Goal: Information Seeking & Learning: Learn about a topic

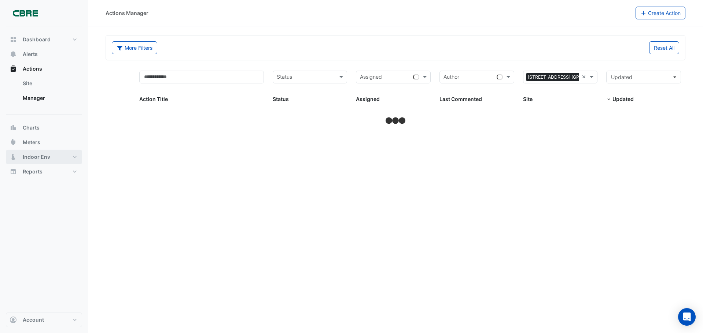
select select "***"
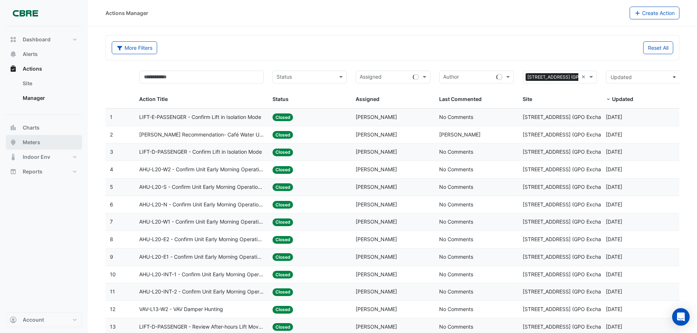
click at [33, 142] on span "Meters" at bounding box center [32, 142] width 18 height 7
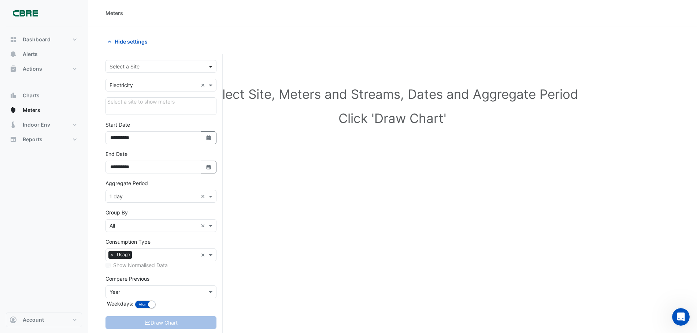
click at [209, 67] on span at bounding box center [211, 67] width 9 height 8
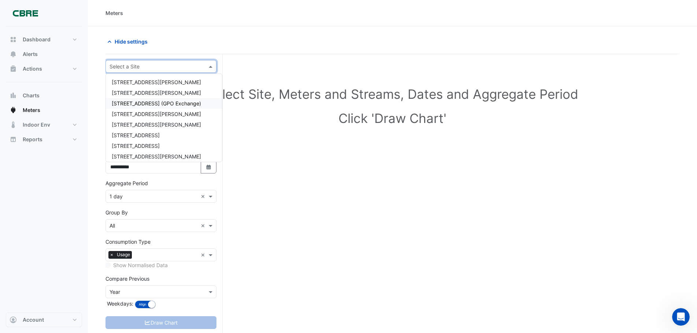
click at [138, 104] on span "[STREET_ADDRESS] (GPO Exchange)" at bounding box center [156, 103] width 89 height 6
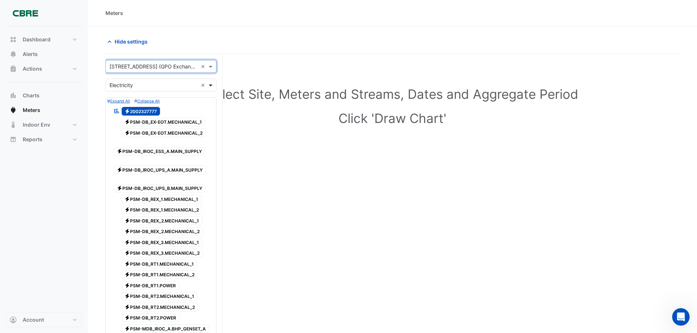
click at [209, 85] on span at bounding box center [211, 85] width 9 height 8
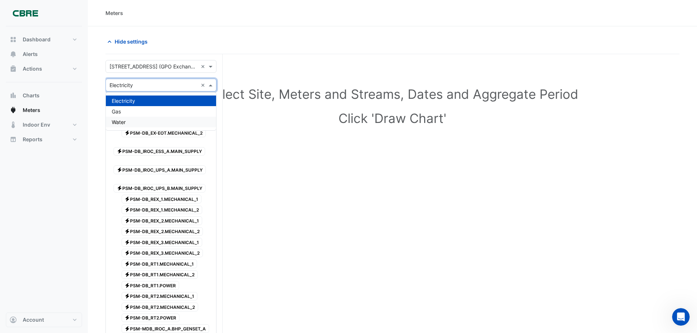
click at [119, 124] on span "Water" at bounding box center [119, 122] width 14 height 6
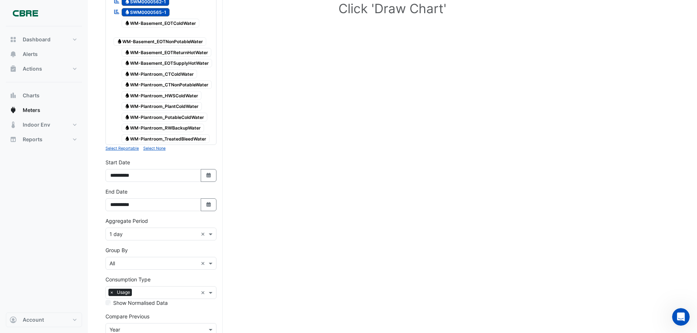
scroll to position [73, 0]
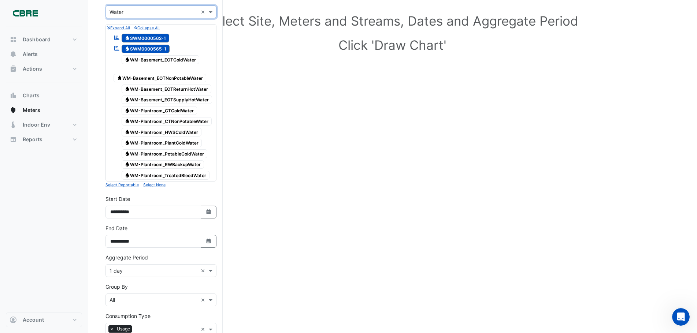
click at [159, 36] on span "Water SWM0000562-1" at bounding box center [146, 38] width 48 height 9
click at [158, 49] on span "Water SWM0000565-1" at bounding box center [146, 49] width 48 height 9
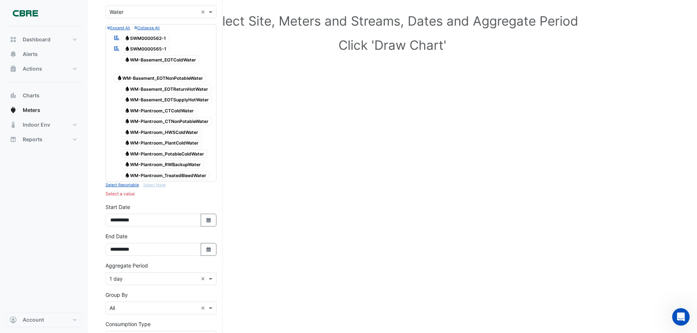
click at [156, 39] on span "Water SWM0000562-1" at bounding box center [146, 38] width 48 height 9
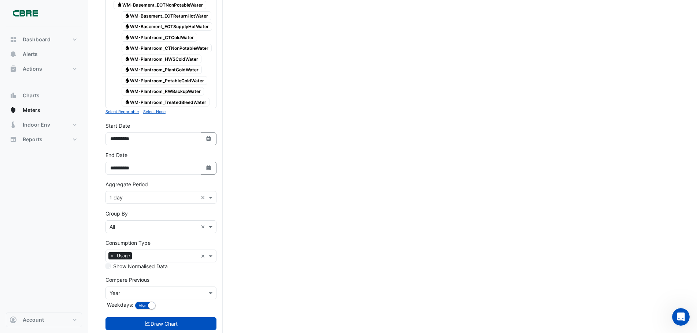
scroll to position [164, 0]
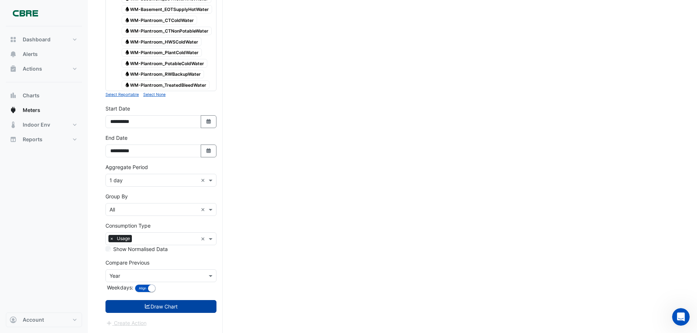
click at [161, 308] on button "Draw Chart" at bounding box center [161, 306] width 111 height 13
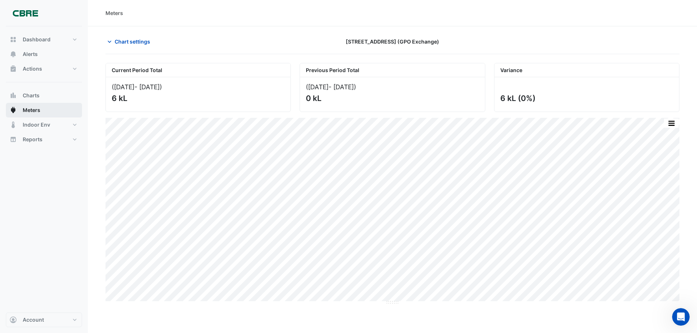
click at [37, 110] on span "Meters" at bounding box center [32, 110] width 18 height 7
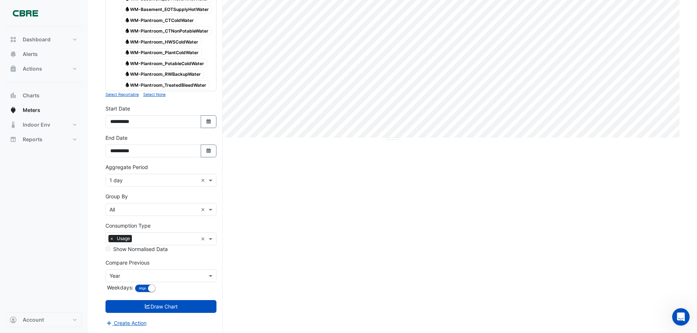
scroll to position [17, 0]
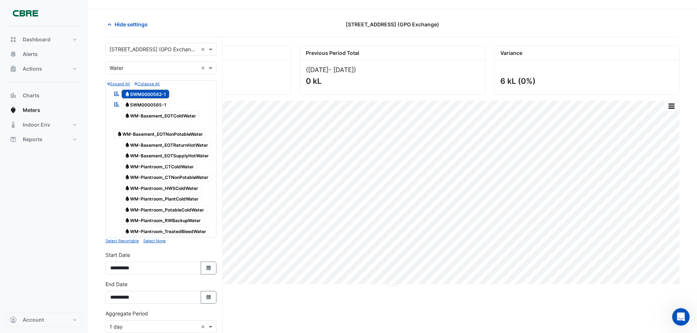
click at [125, 84] on small "Expand All" at bounding box center [118, 84] width 23 height 5
click at [142, 84] on small "Collapse All" at bounding box center [146, 84] width 25 height 5
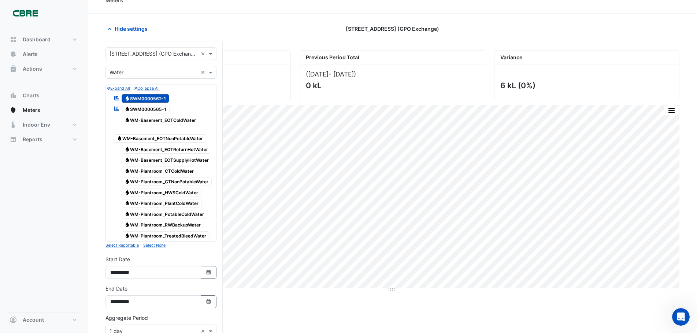
scroll to position [0, 0]
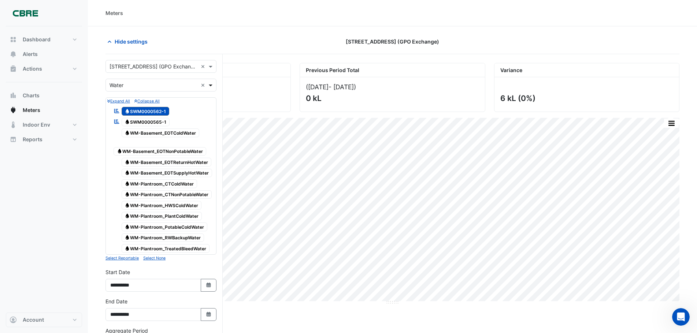
click at [211, 86] on span at bounding box center [211, 85] width 9 height 8
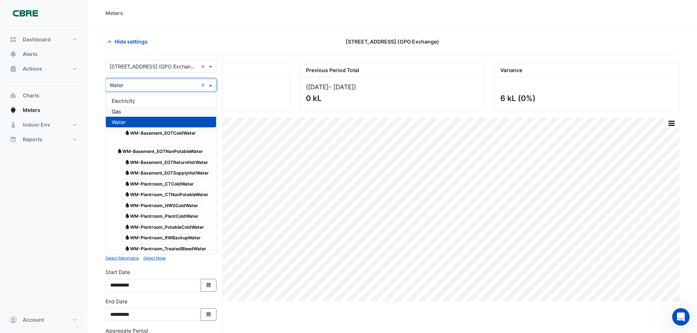
click at [126, 110] on div "Gas" at bounding box center [161, 111] width 110 height 11
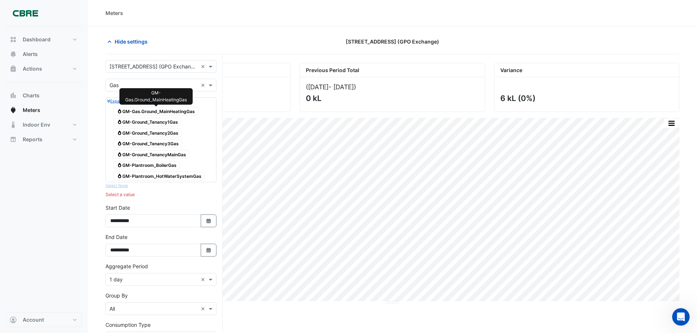
click at [186, 111] on span "Gas GM-Gas.Ground_MainHeatingGas" at bounding box center [156, 111] width 85 height 9
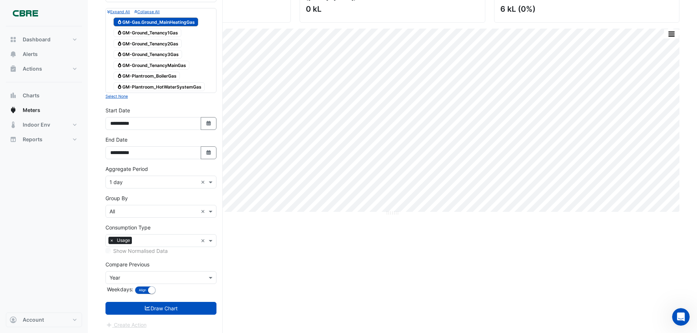
scroll to position [91, 0]
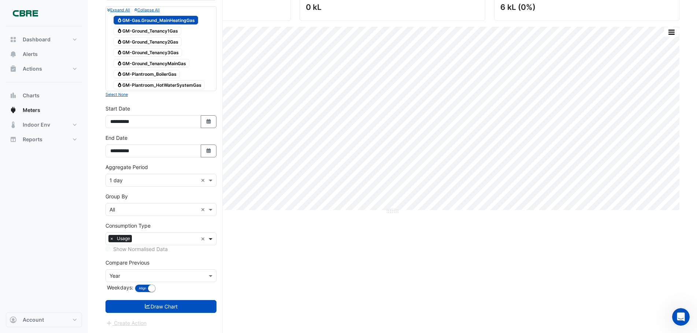
click at [211, 240] on span at bounding box center [211, 239] width 9 height 8
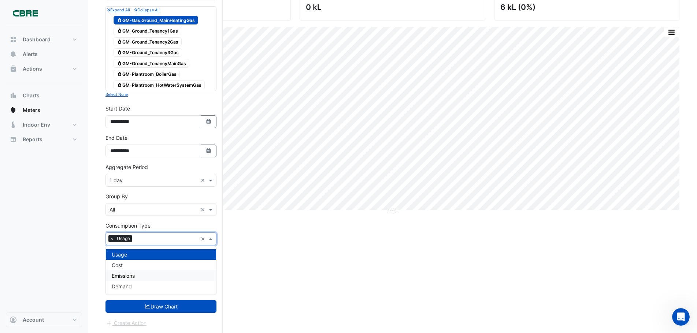
click at [262, 249] on div "Current Period Total ([DATE] - [DATE] ) 6 kL Previous Period Total ([DATE] - [D…" at bounding box center [393, 153] width 574 height 362
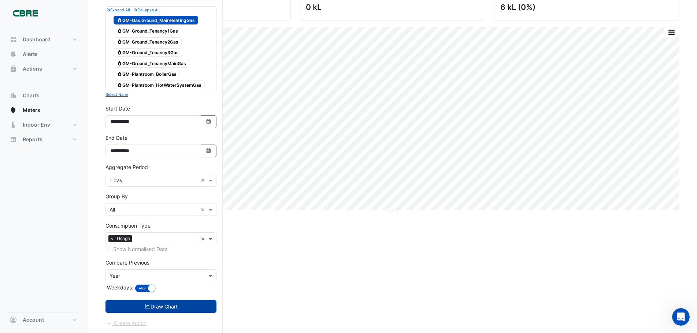
click at [170, 307] on button "Draw Chart" at bounding box center [161, 306] width 111 height 13
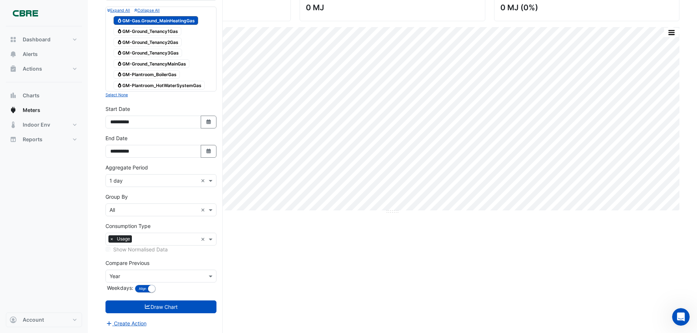
scroll to position [91, 0]
click at [213, 274] on span at bounding box center [211, 276] width 9 height 8
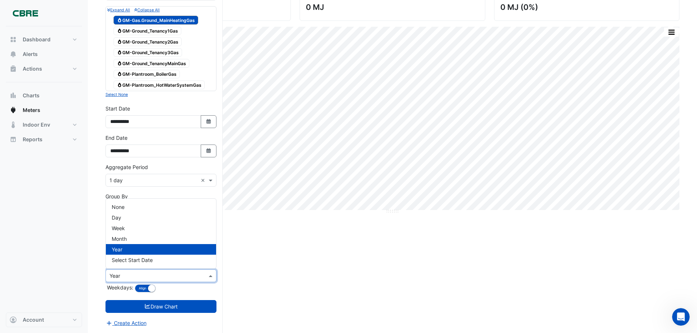
click at [208, 287] on div "Compare Previous × Year Weekdays: Align Don't align" at bounding box center [161, 277] width 111 height 36
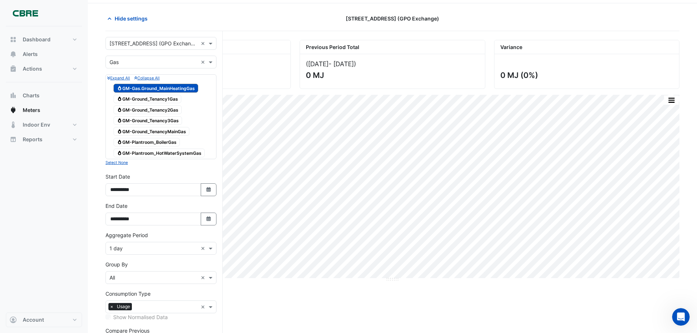
scroll to position [18, 0]
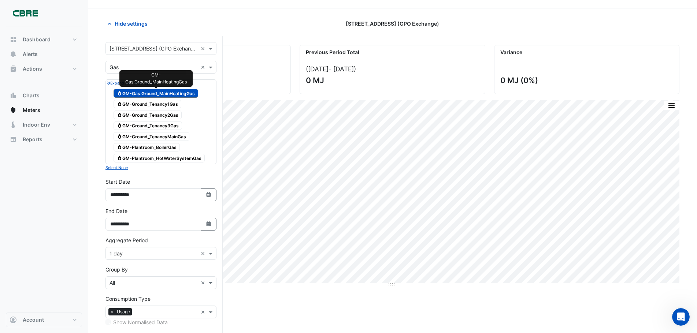
click at [185, 92] on span "Gas GM-Gas.Ground_MainHeatingGas" at bounding box center [156, 93] width 85 height 9
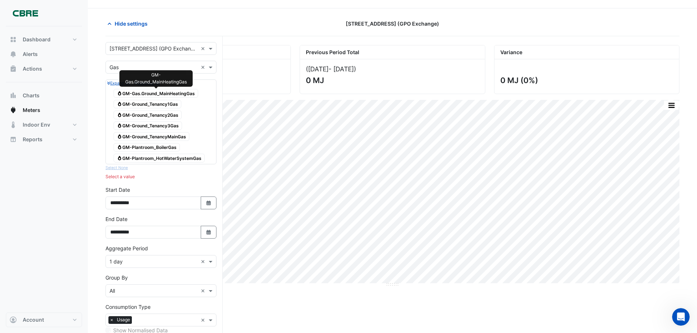
click at [185, 92] on span "Gas GM-Gas.Ground_MainHeatingGas" at bounding box center [156, 93] width 85 height 9
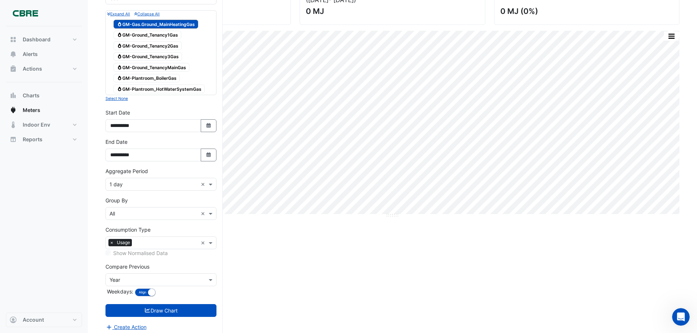
scroll to position [91, 0]
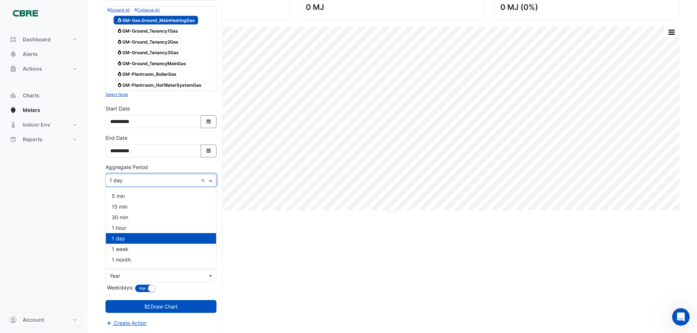
click at [212, 181] on span at bounding box center [211, 181] width 9 height 8
click at [129, 259] on span "1 month" at bounding box center [121, 260] width 19 height 6
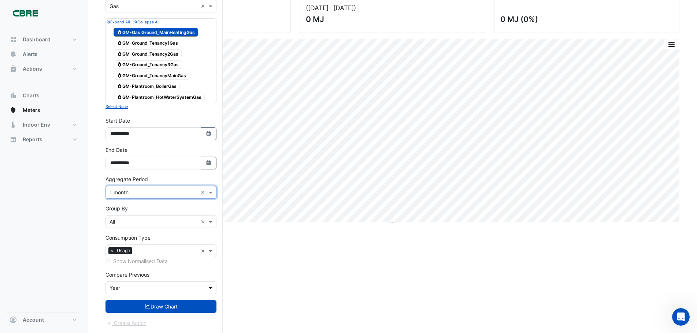
click at [208, 285] on span at bounding box center [211, 288] width 9 height 8
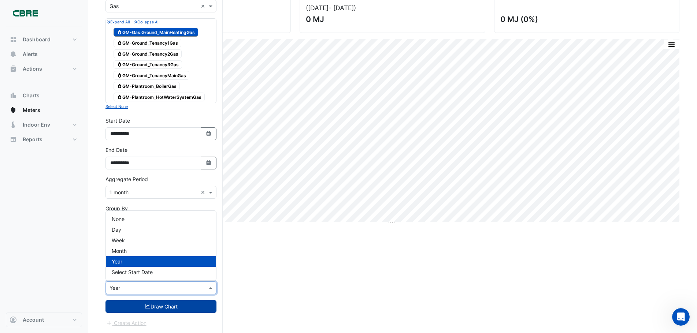
click at [167, 308] on button "Draw Chart" at bounding box center [161, 306] width 111 height 13
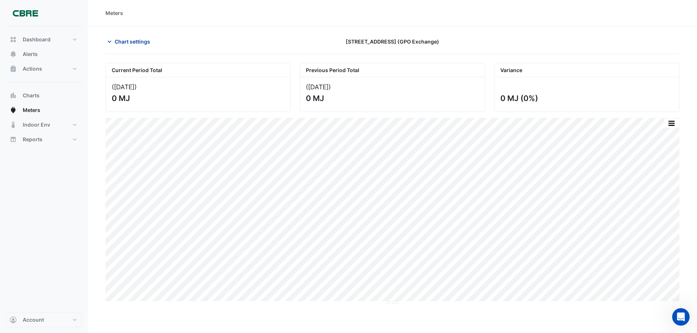
click at [110, 40] on icon "button" at bounding box center [109, 41] width 7 height 7
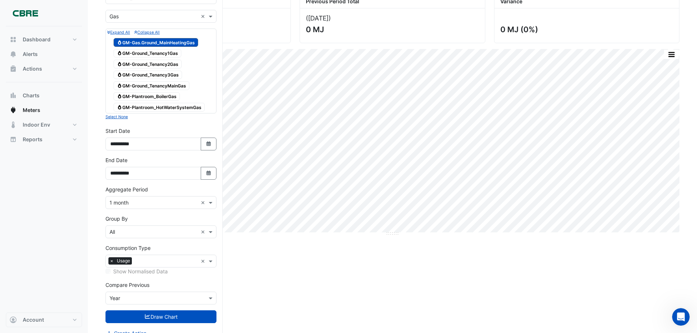
scroll to position [73, 0]
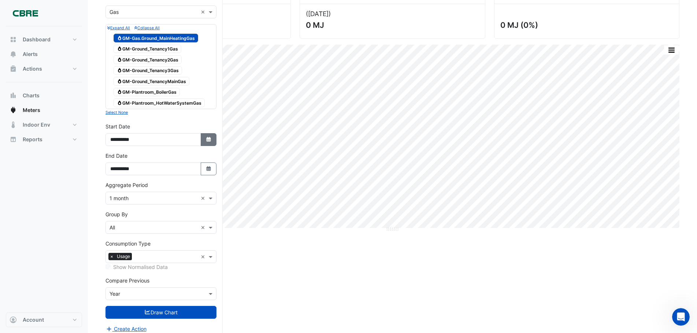
click at [204, 136] on button "Select Date" at bounding box center [209, 139] width 16 height 13
select select "*"
select select "****"
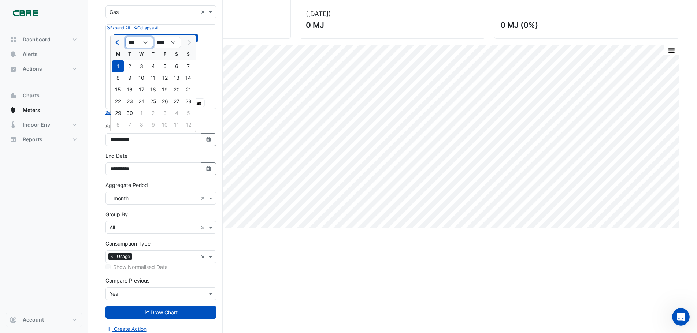
click at [148, 41] on select "*** *** *** *** *** *** *** *** ***" at bounding box center [139, 42] width 28 height 11
select select "*"
click at [125, 37] on select "*** *** *** *** *** *** *** *** ***" at bounding box center [139, 42] width 28 height 11
click at [169, 313] on button "Draw Chart" at bounding box center [161, 312] width 111 height 13
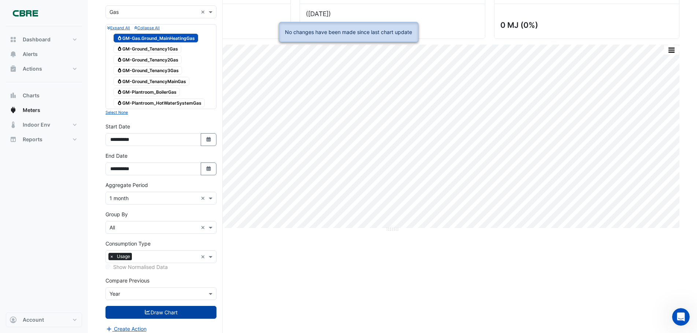
click at [169, 313] on button "Draw Chart" at bounding box center [161, 312] width 111 height 13
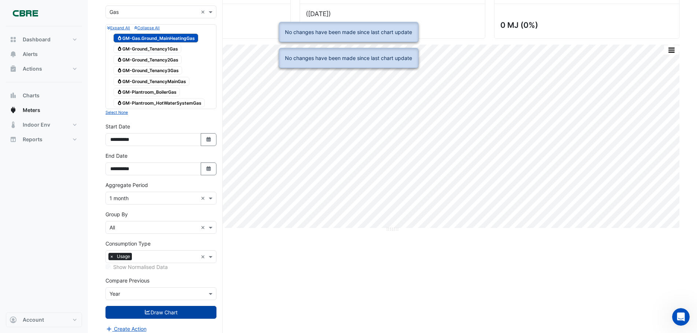
click at [169, 313] on button "Draw Chart" at bounding box center [161, 312] width 111 height 13
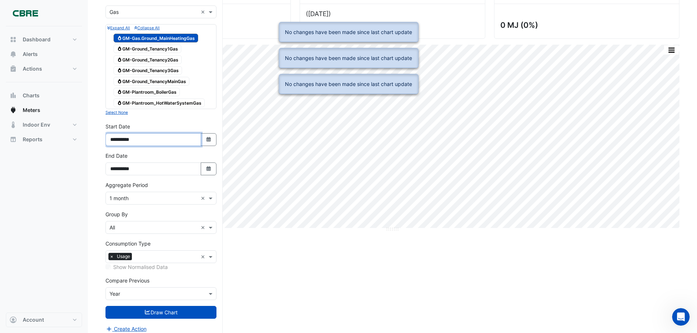
click at [183, 138] on input "**********" at bounding box center [154, 139] width 96 height 13
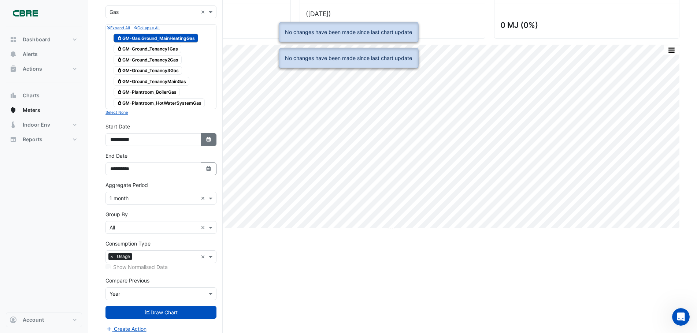
click at [208, 140] on icon "button" at bounding box center [208, 139] width 4 height 5
select select "*"
select select "****"
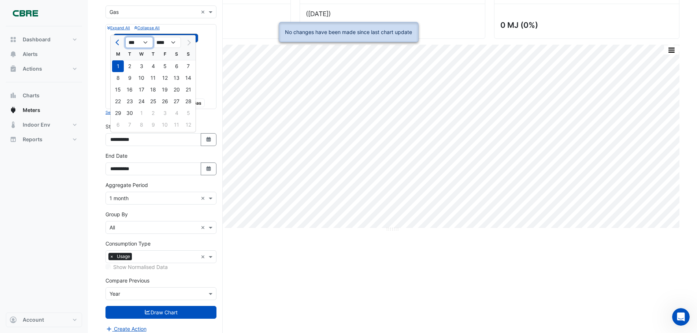
click at [148, 41] on select "*** *** *** *** *** *** *** *** ***" at bounding box center [139, 42] width 28 height 11
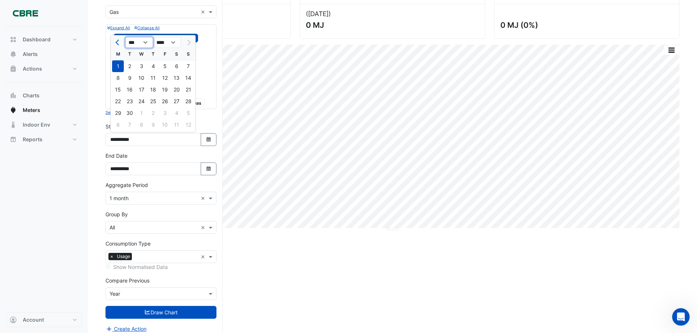
select select "*"
click at [125, 37] on select "*** *** *** *** *** *** *** *** ***" at bounding box center [139, 42] width 28 height 11
click at [152, 65] on div "1" at bounding box center [153, 66] width 12 height 12
type input "**********"
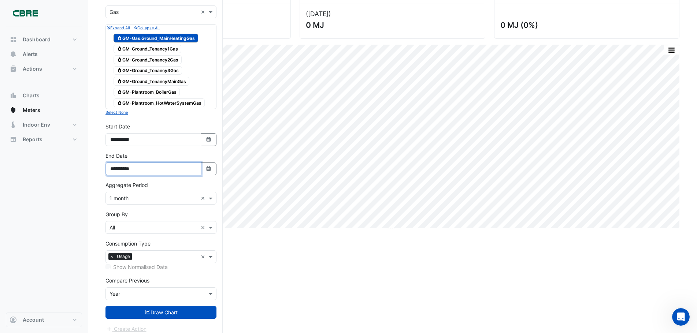
click at [150, 167] on input "**********" at bounding box center [154, 169] width 96 height 13
click at [204, 166] on button "Select Date" at bounding box center [209, 169] width 16 height 13
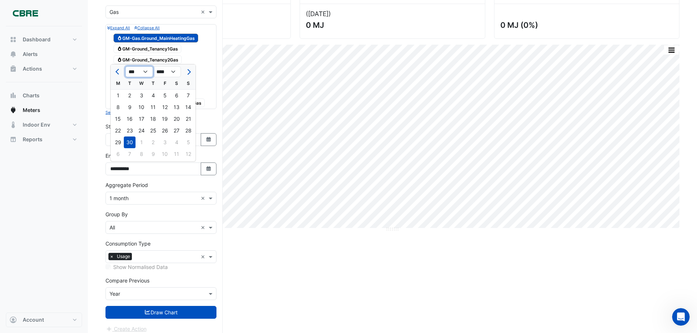
click at [149, 69] on select "*** *** *** *** *** *** *** ***" at bounding box center [139, 71] width 28 height 11
select select "*"
click at [125, 66] on select "*** *** *** *** *** *** *** ***" at bounding box center [139, 71] width 28 height 11
click at [175, 141] on div "31" at bounding box center [177, 143] width 12 height 12
type input "**********"
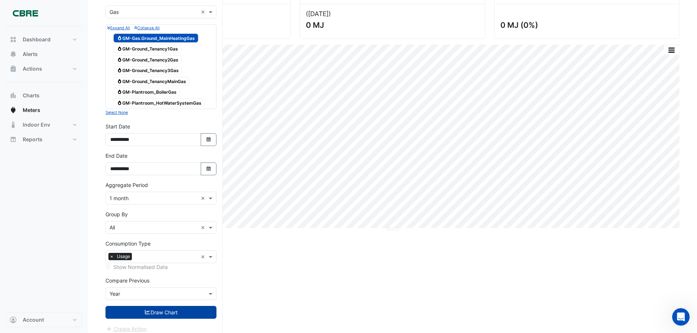
click at [170, 310] on button "Draw Chart" at bounding box center [161, 312] width 111 height 13
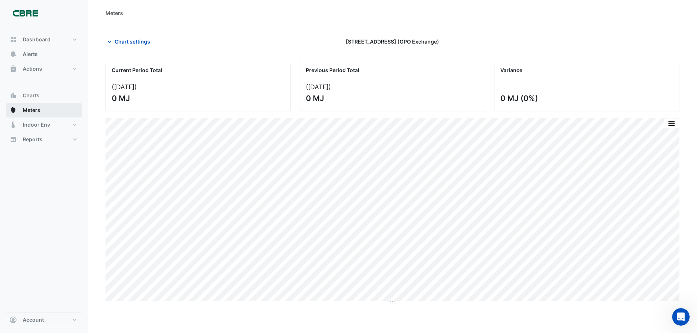
click at [35, 109] on span "Meters" at bounding box center [32, 110] width 18 height 7
click at [106, 41] on icon "button" at bounding box center [109, 41] width 7 height 7
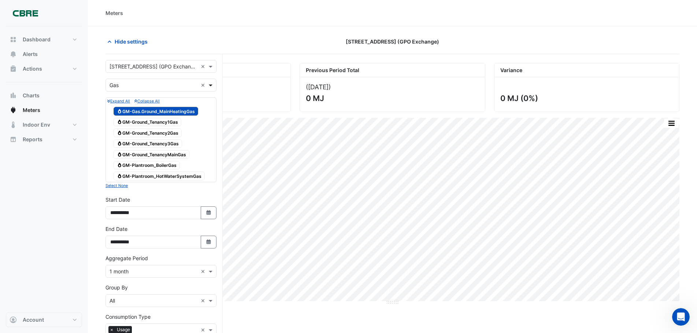
click at [212, 84] on span at bounding box center [211, 85] width 9 height 8
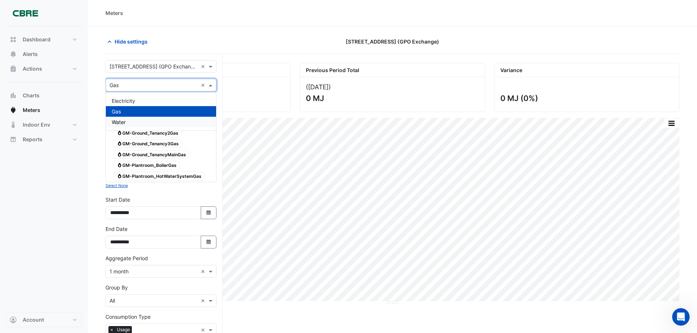
click at [127, 122] on div "Water" at bounding box center [161, 122] width 110 height 11
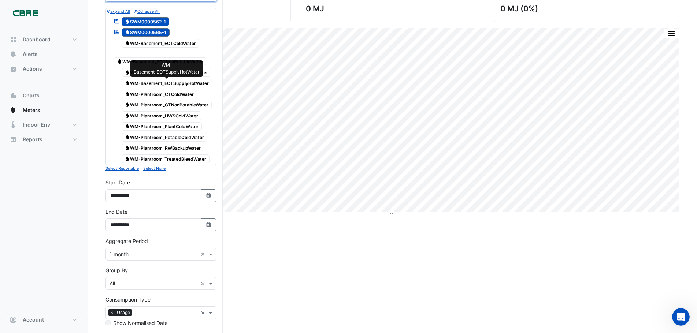
scroll to position [73, 0]
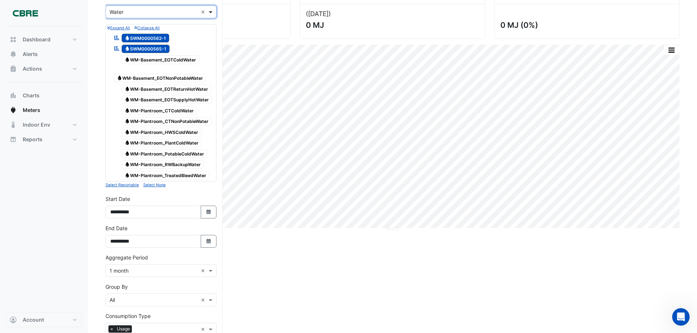
click at [209, 10] on span at bounding box center [211, 12] width 9 height 8
click at [124, 28] on span "Electricity" at bounding box center [123, 28] width 23 height 6
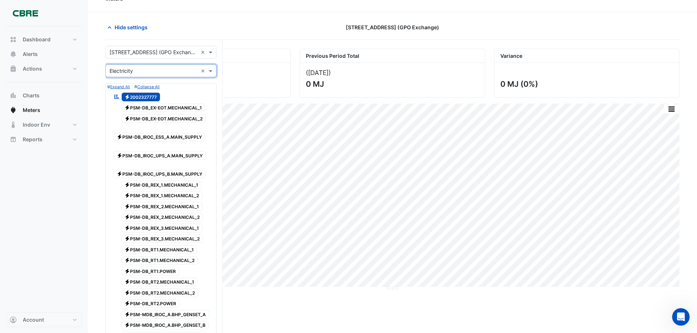
scroll to position [0, 0]
